Goal: Task Accomplishment & Management: Manage account settings

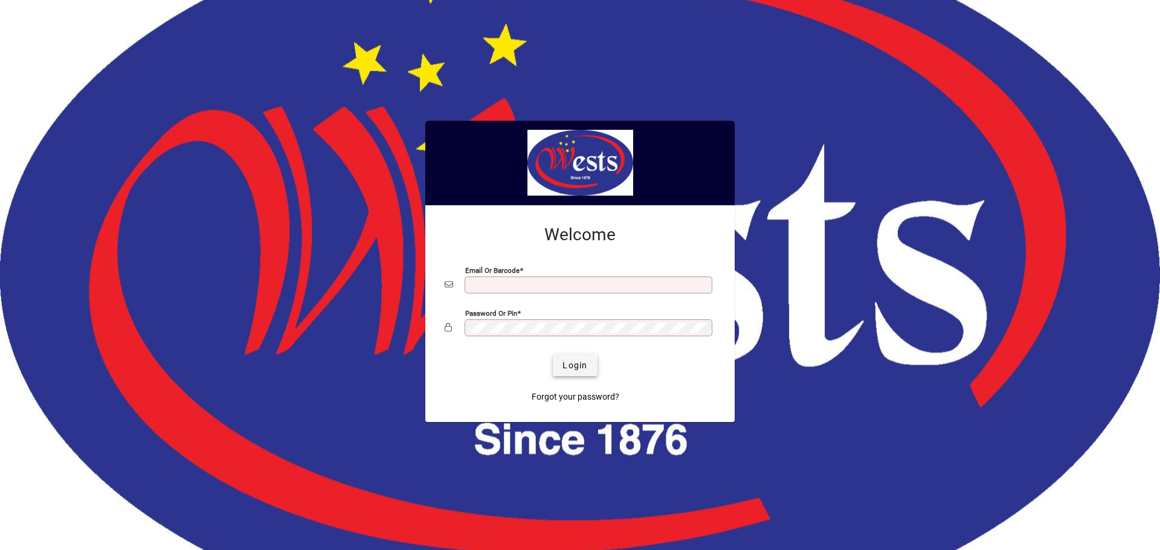
type input "**********"
click at [570, 367] on span "Login" at bounding box center [574, 365] width 25 height 13
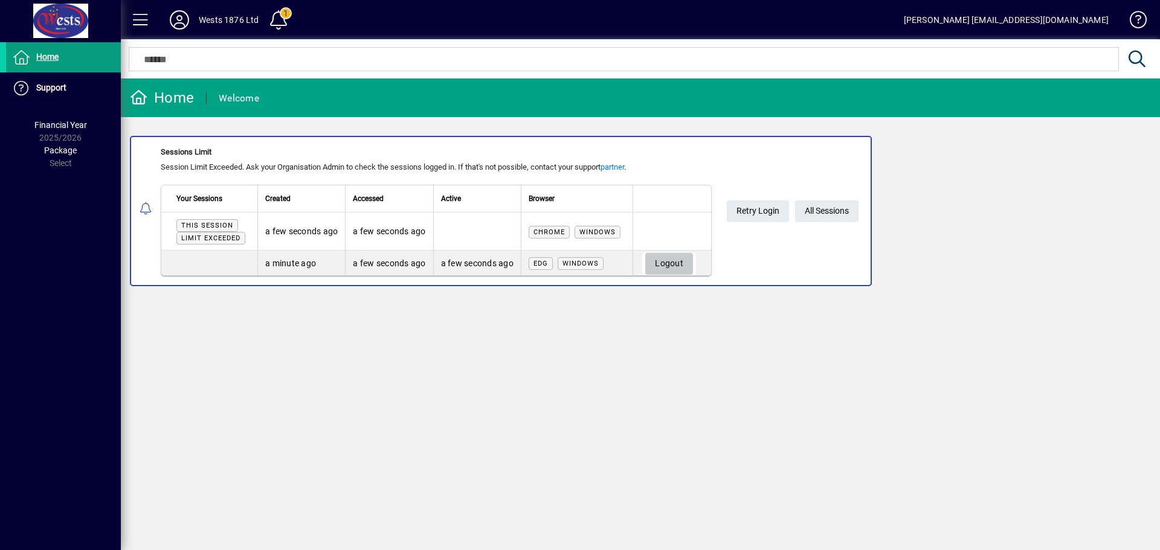
click at [683, 262] on span "Logout" at bounding box center [669, 264] width 28 height 20
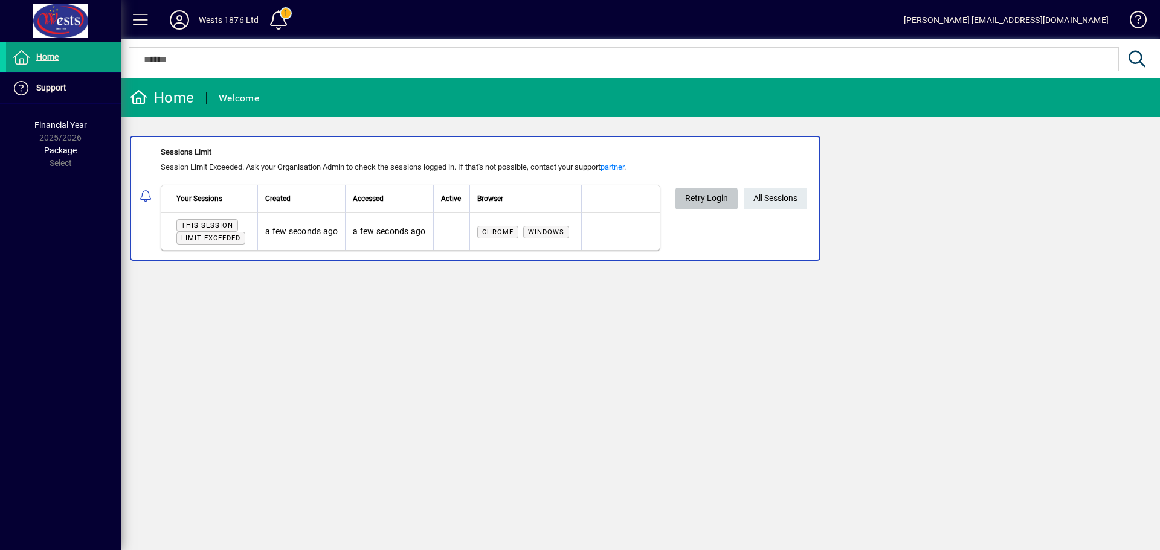
click at [696, 201] on span "Retry Login" at bounding box center [706, 198] width 43 height 20
